Goal: Task Accomplishment & Management: Manage account settings

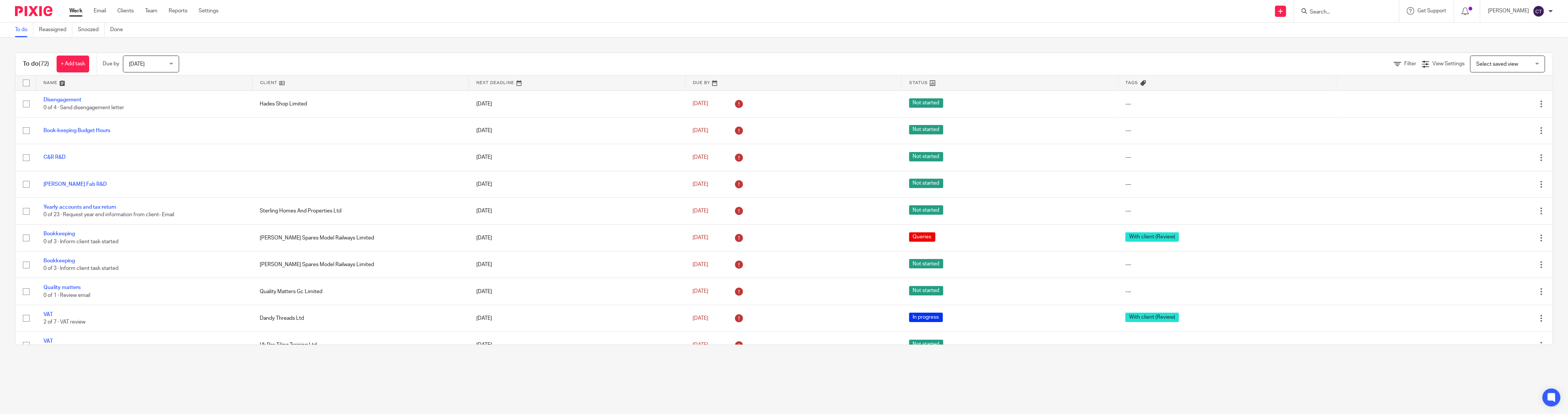
click at [1325, 12] on input "Search" at bounding box center [1342, 12] width 67 height 7
type input "kidd"
click at [1357, 35] on link at bounding box center [1388, 35] width 162 height 23
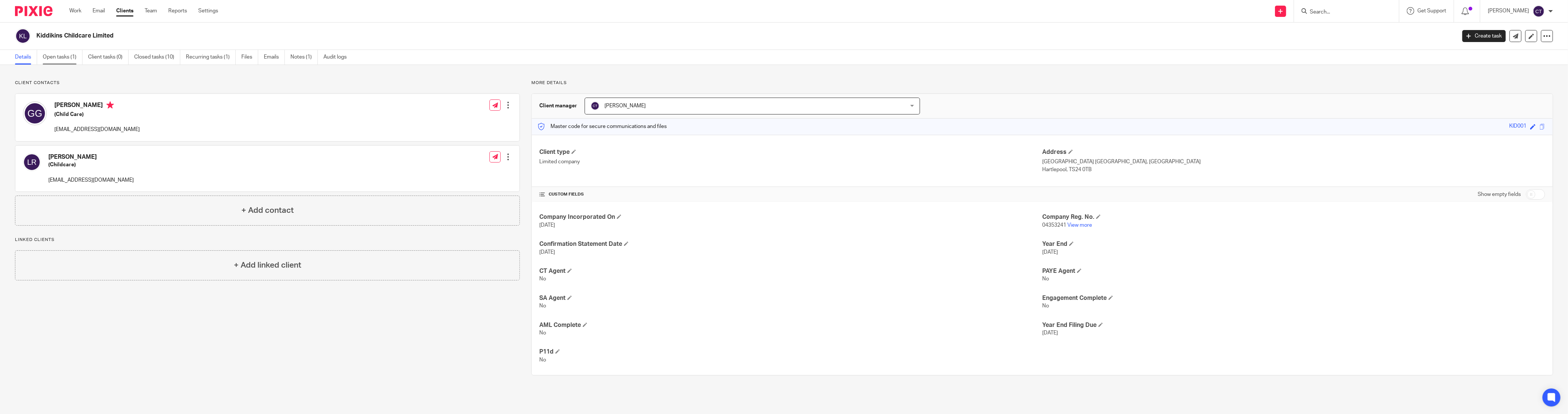
click at [66, 58] on link "Open tasks (1)" at bounding box center [63, 57] width 40 height 15
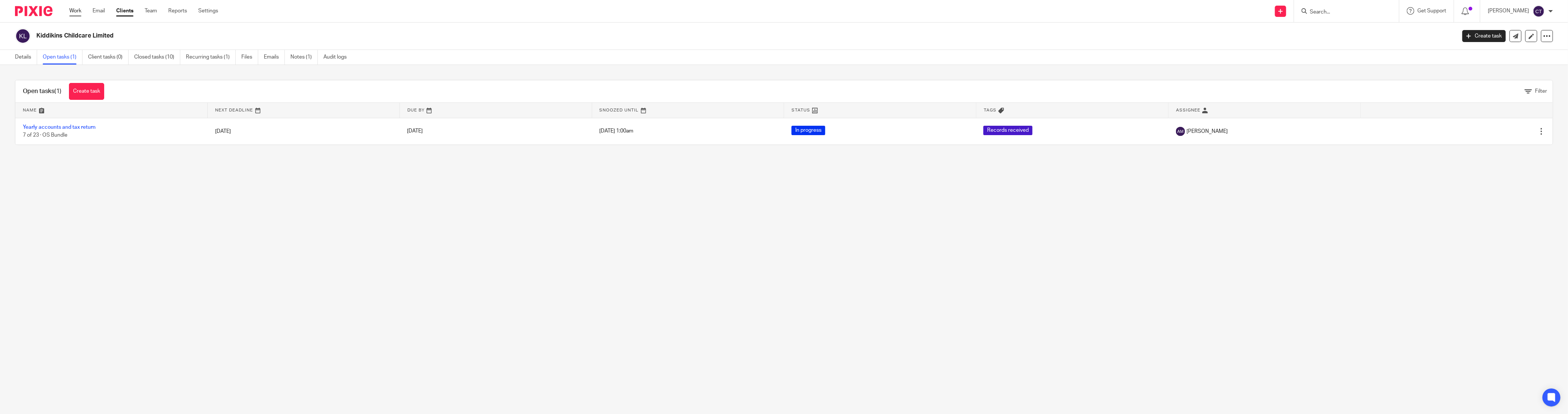
click at [72, 12] on link "Work" at bounding box center [75, 11] width 12 height 8
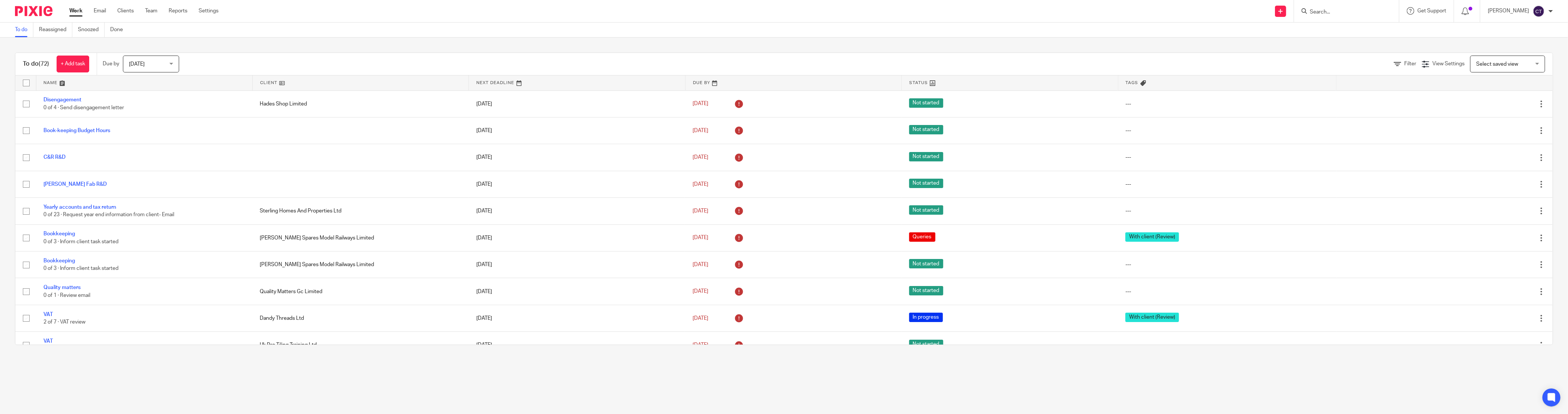
click at [1549, 10] on div at bounding box center [1550, 11] width 4 height 4
click at [1523, 53] on span "Logout" at bounding box center [1520, 52] width 17 height 5
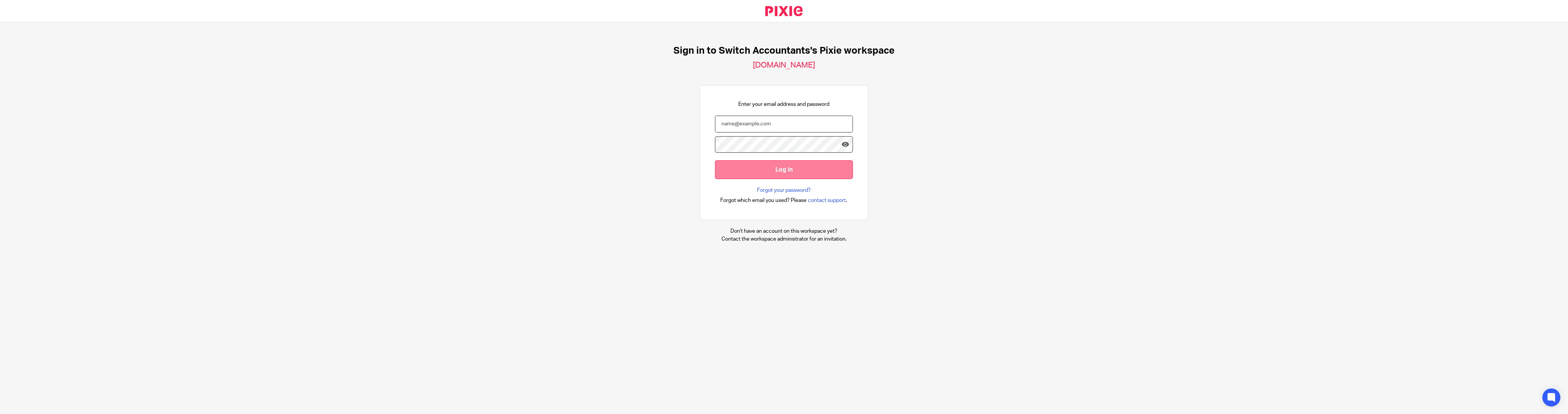
type input "[EMAIL_ADDRESS][DOMAIN_NAME]"
click at [750, 170] on input "Log in" at bounding box center [784, 169] width 138 height 19
